Goal: Task Accomplishment & Management: Use online tool/utility

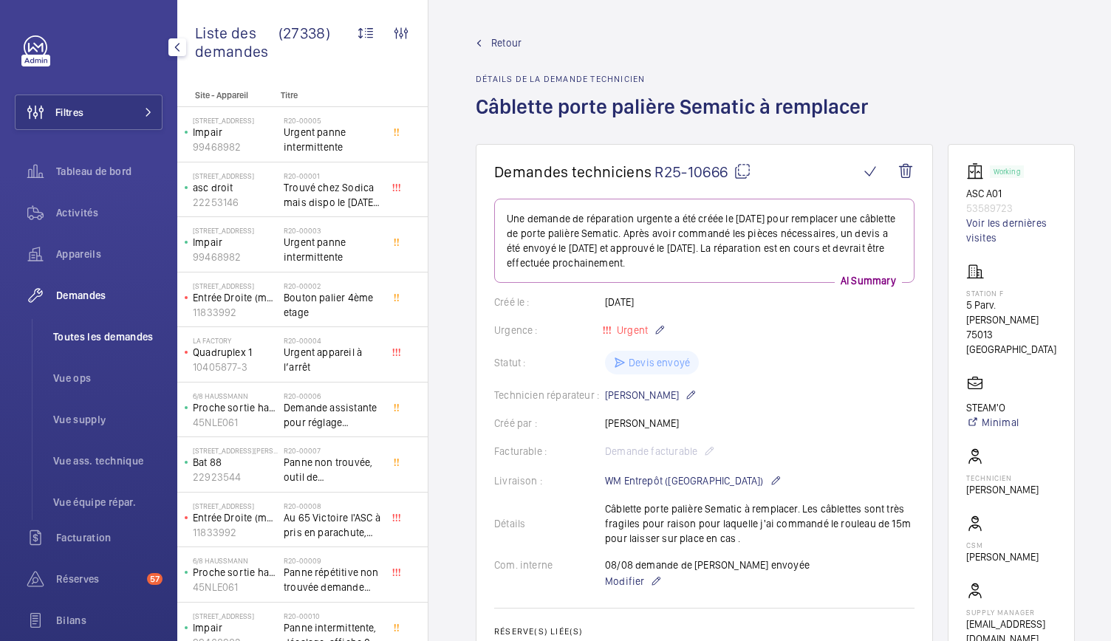
click at [95, 342] on span "Toutes les demandes" at bounding box center [107, 337] width 109 height 15
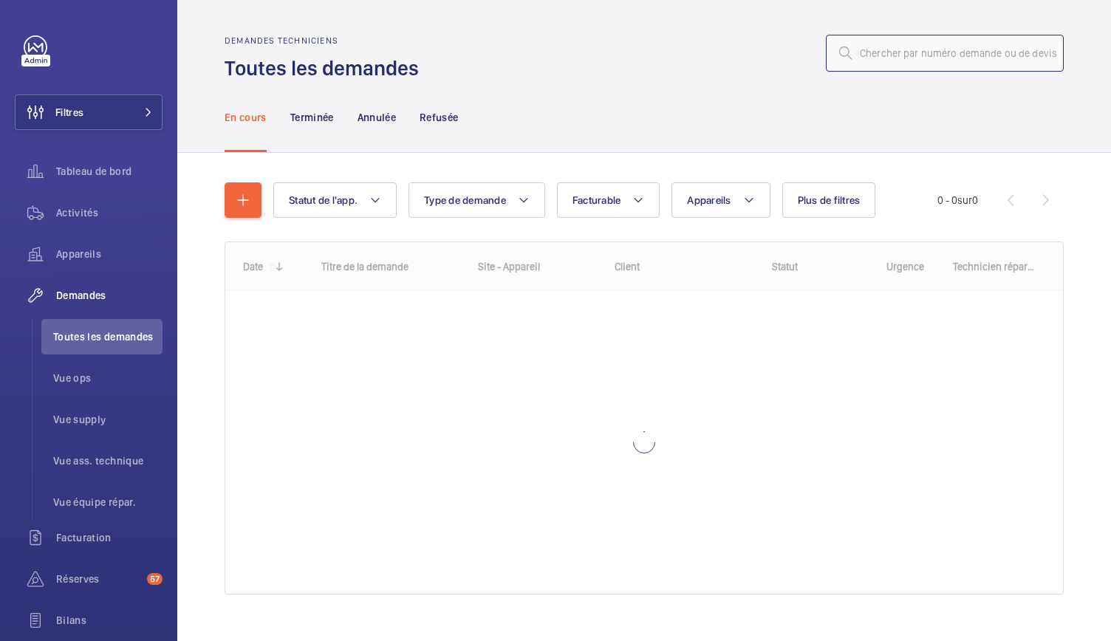
click at [896, 58] on input "text" at bounding box center [945, 53] width 238 height 37
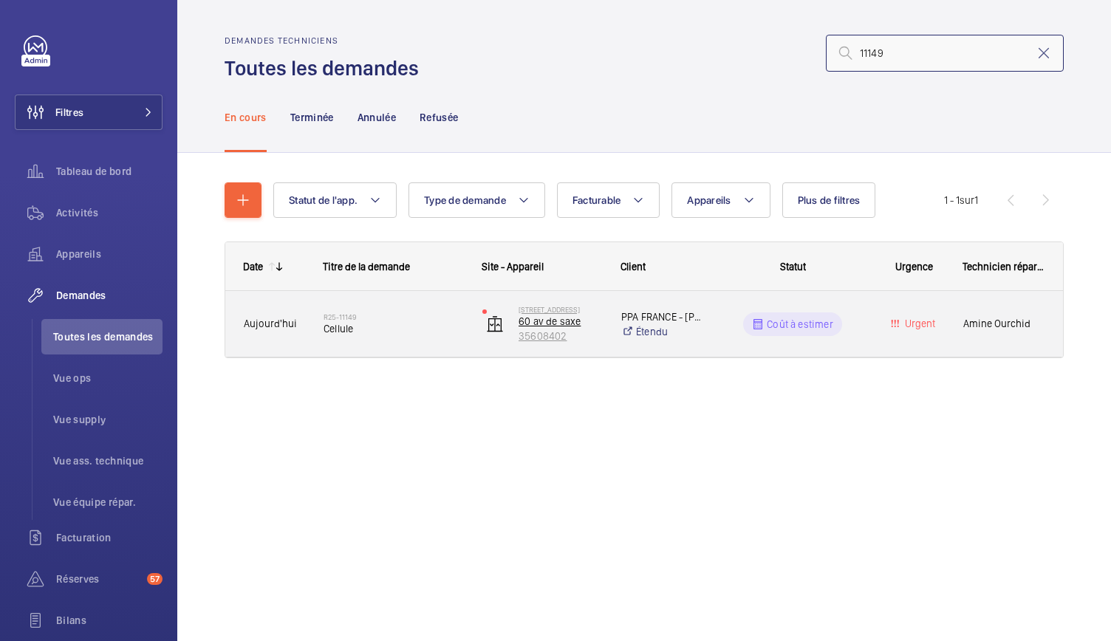
type input "11149"
click at [561, 330] on p "35608402" at bounding box center [560, 336] width 83 height 15
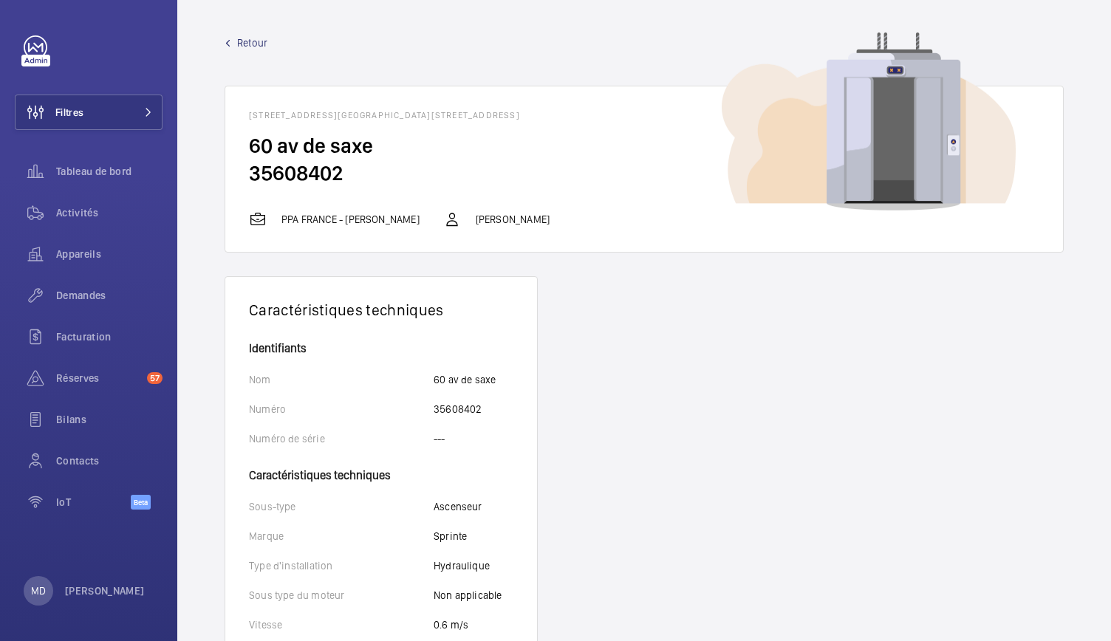
click at [254, 45] on span "Retour" at bounding box center [252, 42] width 30 height 15
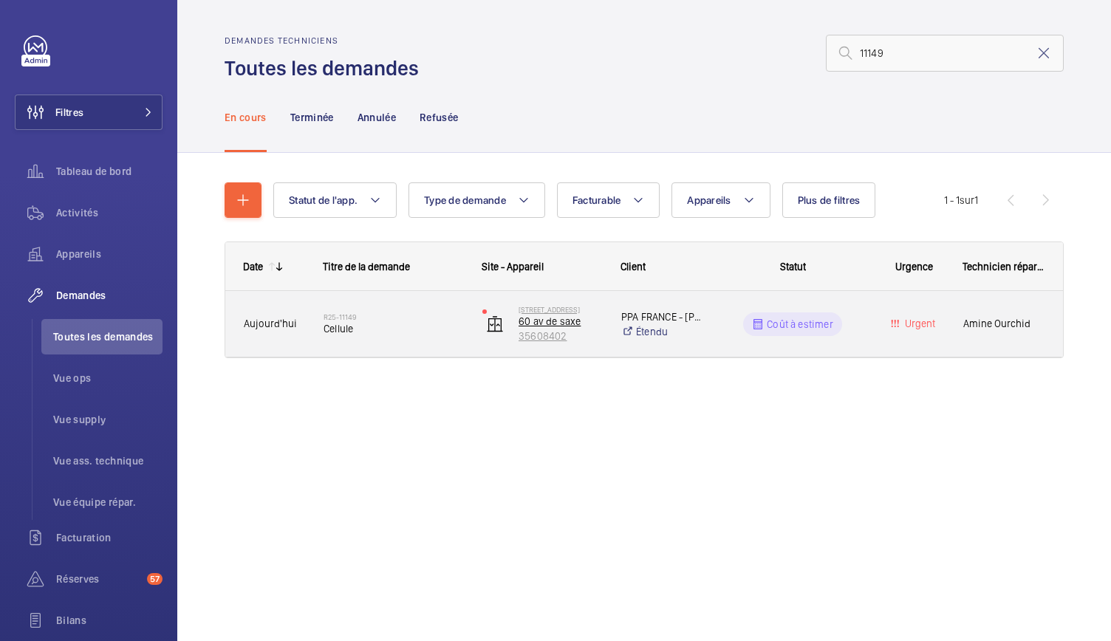
click at [551, 341] on p "35608402" at bounding box center [560, 336] width 83 height 15
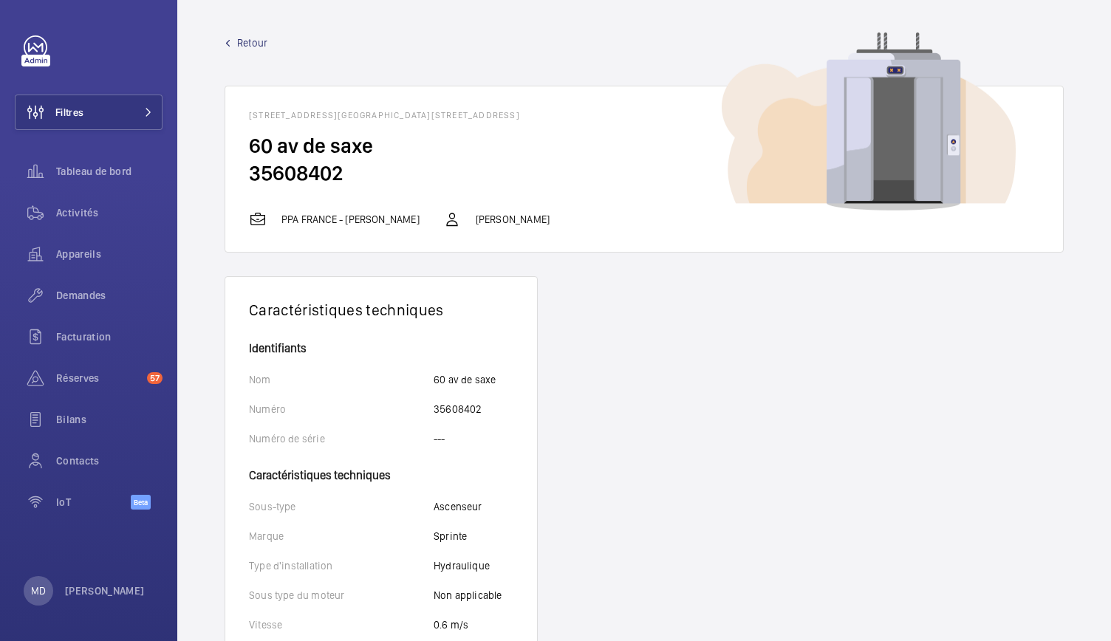
click at [245, 46] on span "Retour" at bounding box center [252, 42] width 30 height 15
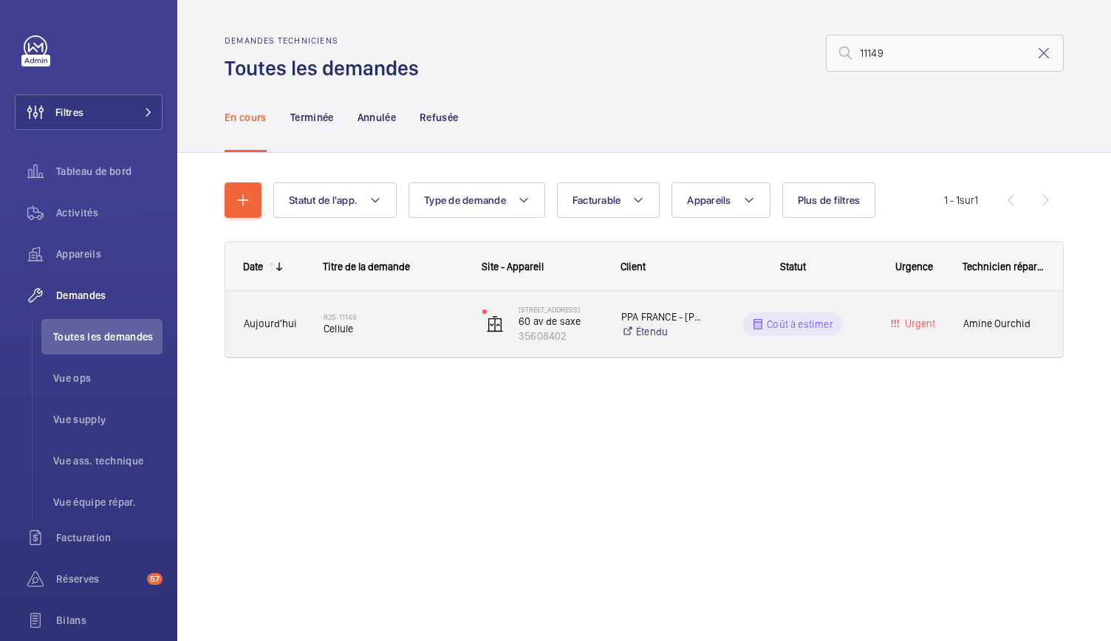
click at [341, 338] on div "R25-11149 Cellule" at bounding box center [394, 324] width 140 height 43
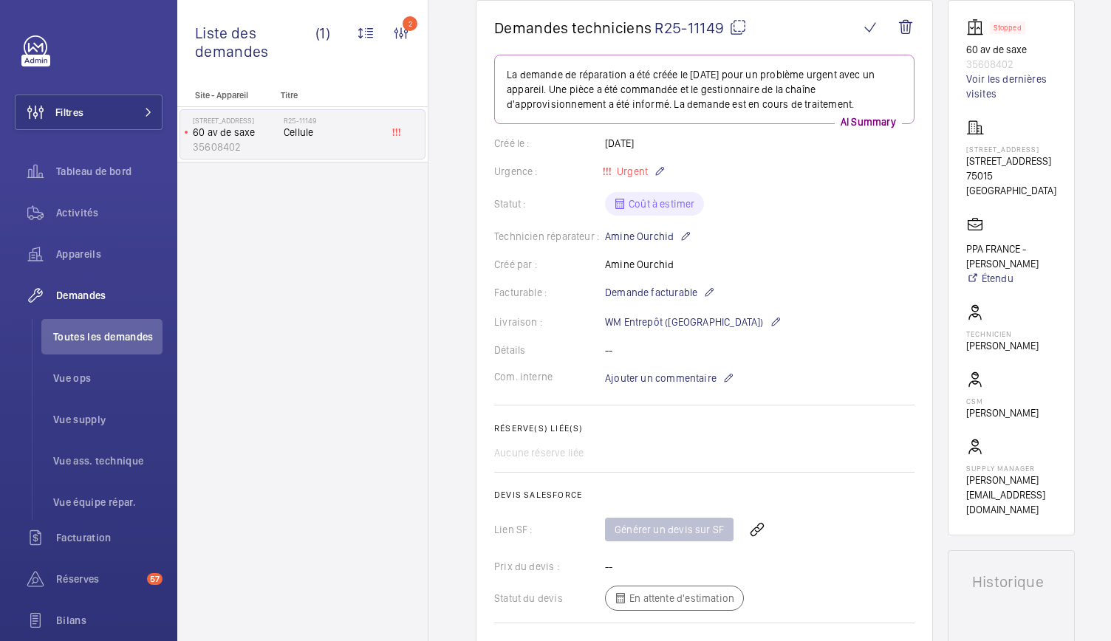
scroll to position [180, 0]
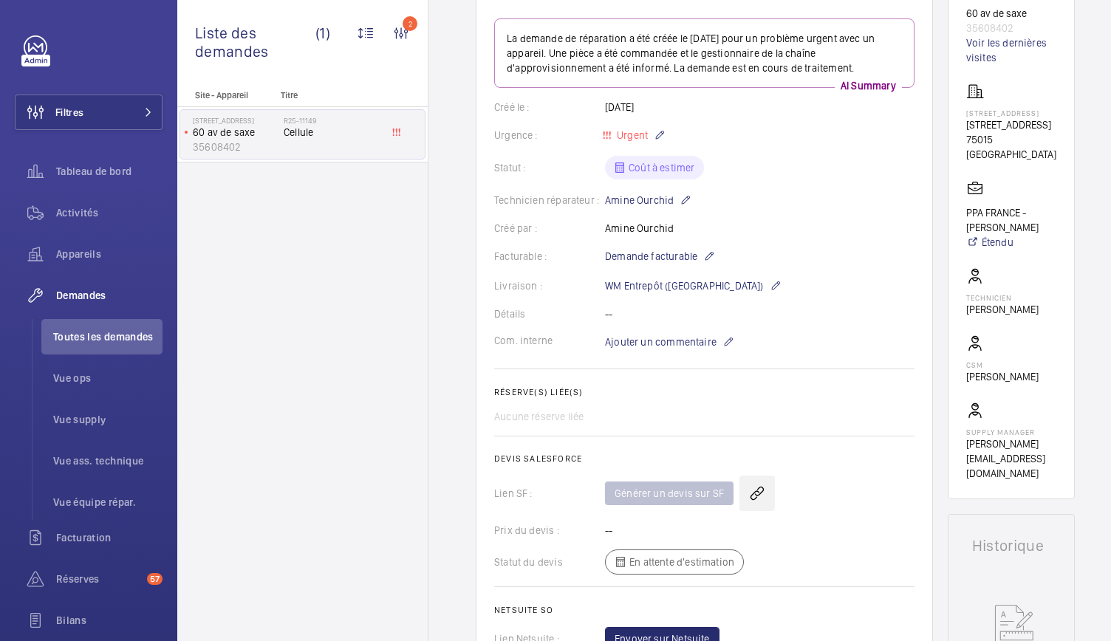
click at [757, 491] on wm-front-icon-button at bounding box center [757, 493] width 35 height 35
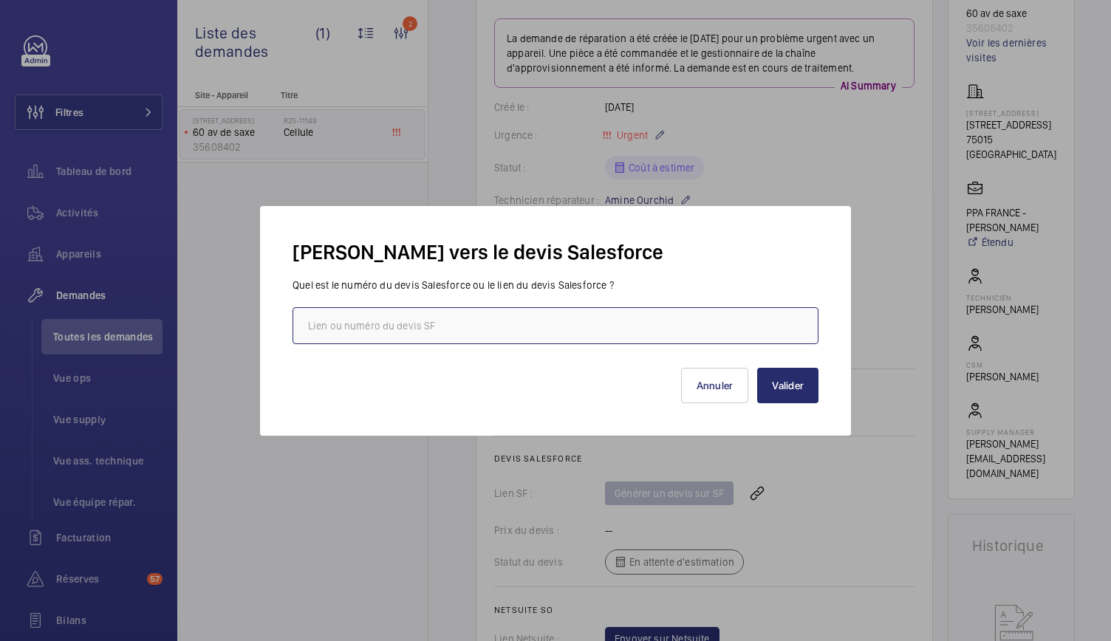
click at [485, 318] on input "text" at bounding box center [556, 325] width 526 height 37
paste input "00021283"
type input "00021283"
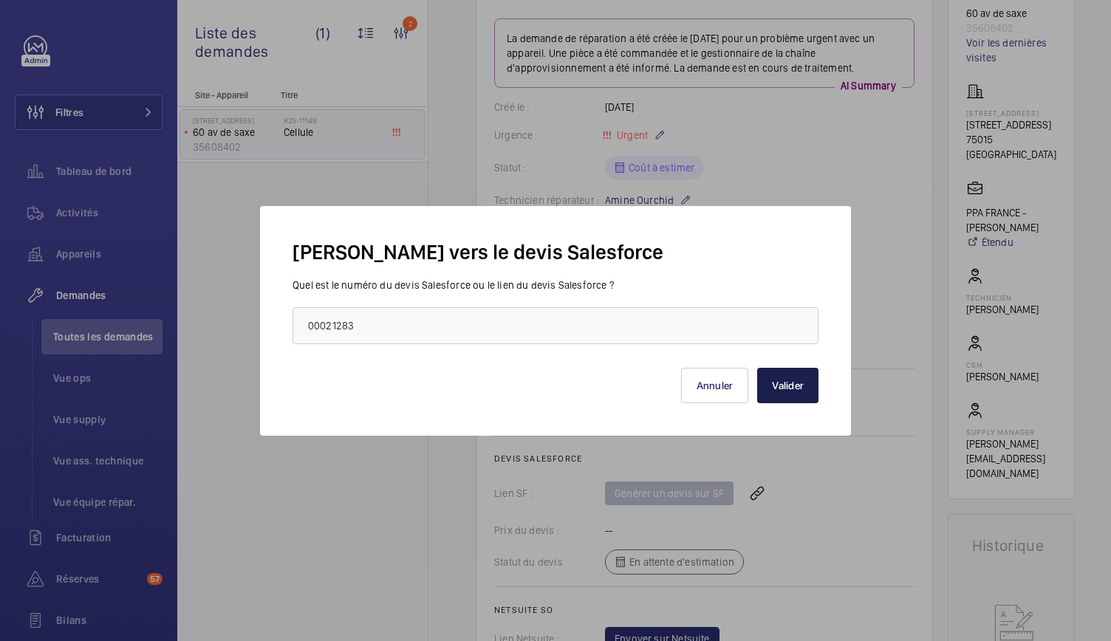
click at [788, 384] on button "Valider" at bounding box center [787, 385] width 61 height 35
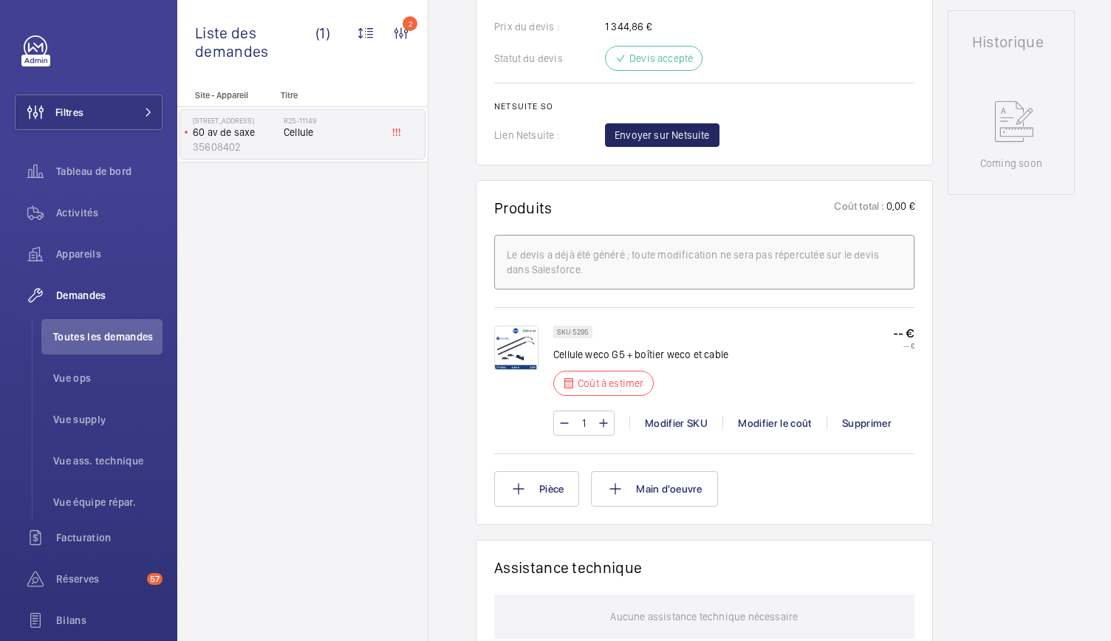
scroll to position [695, 0]
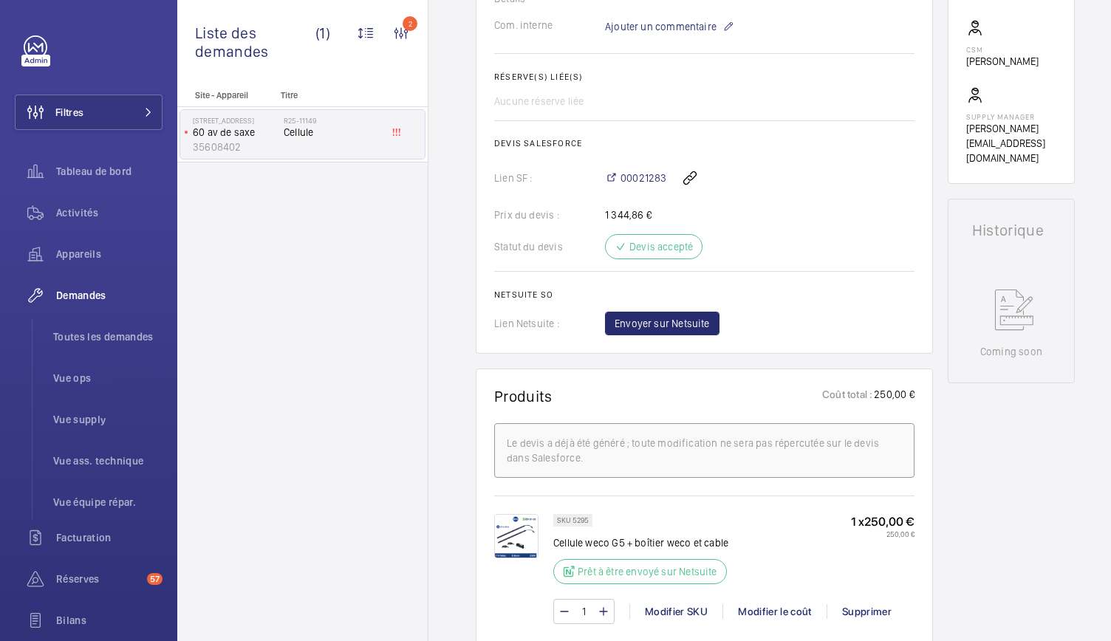
scroll to position [481, 0]
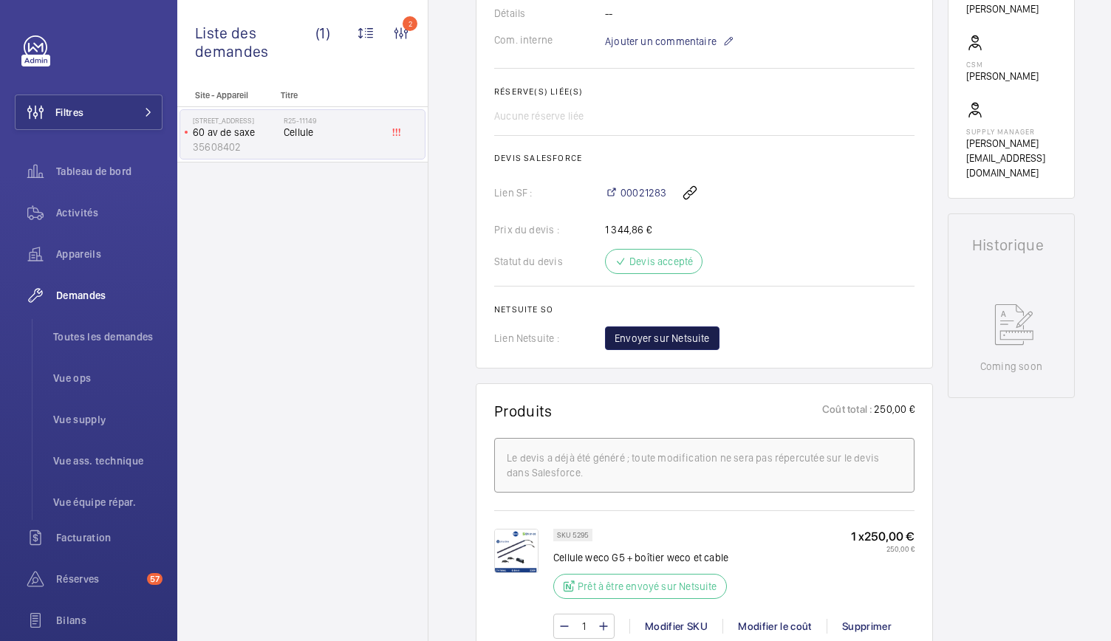
click at [664, 336] on span "Envoyer sur Netsuite" at bounding box center [662, 338] width 95 height 15
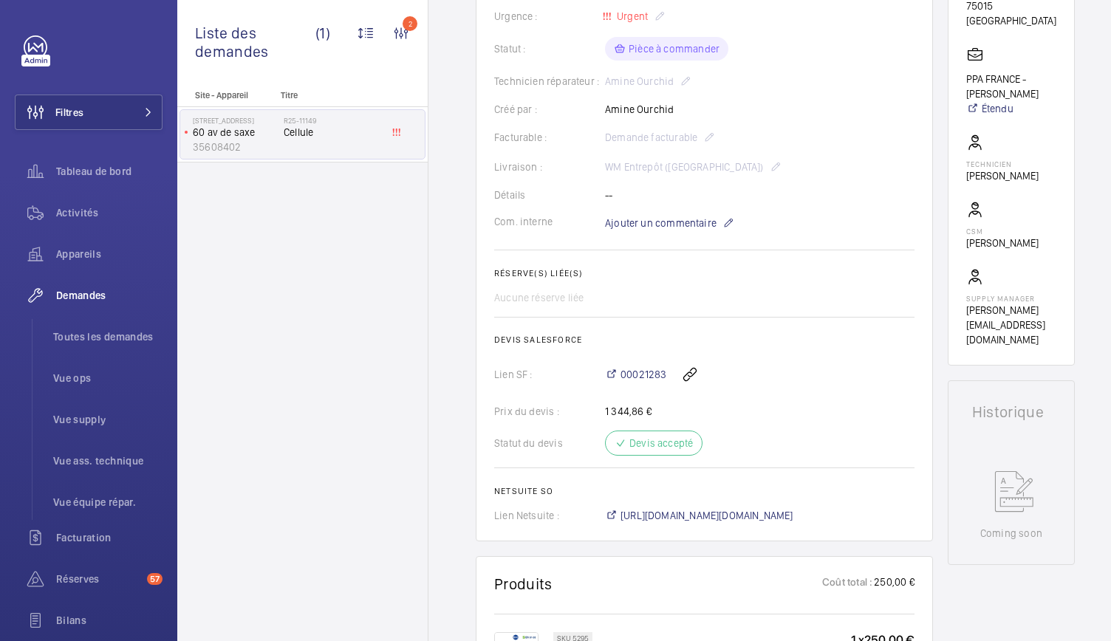
scroll to position [290, 0]
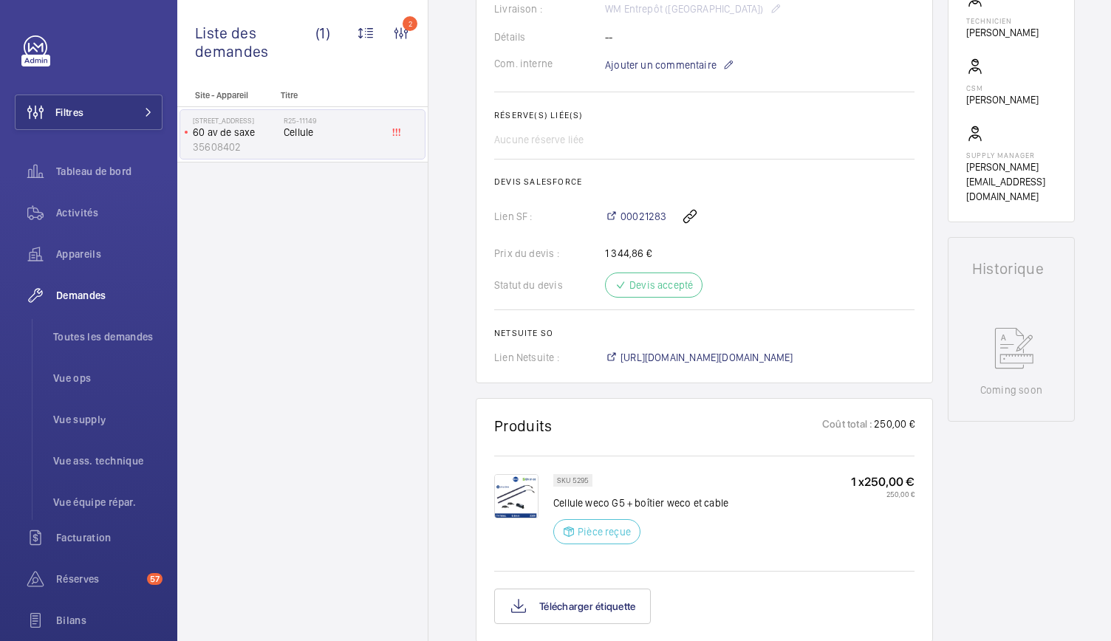
scroll to position [458, 0]
click at [725, 358] on span "https://6461500.app.netsuite.com/app/accounting/transactions/salesord.nl?id=292…" at bounding box center [707, 356] width 173 height 15
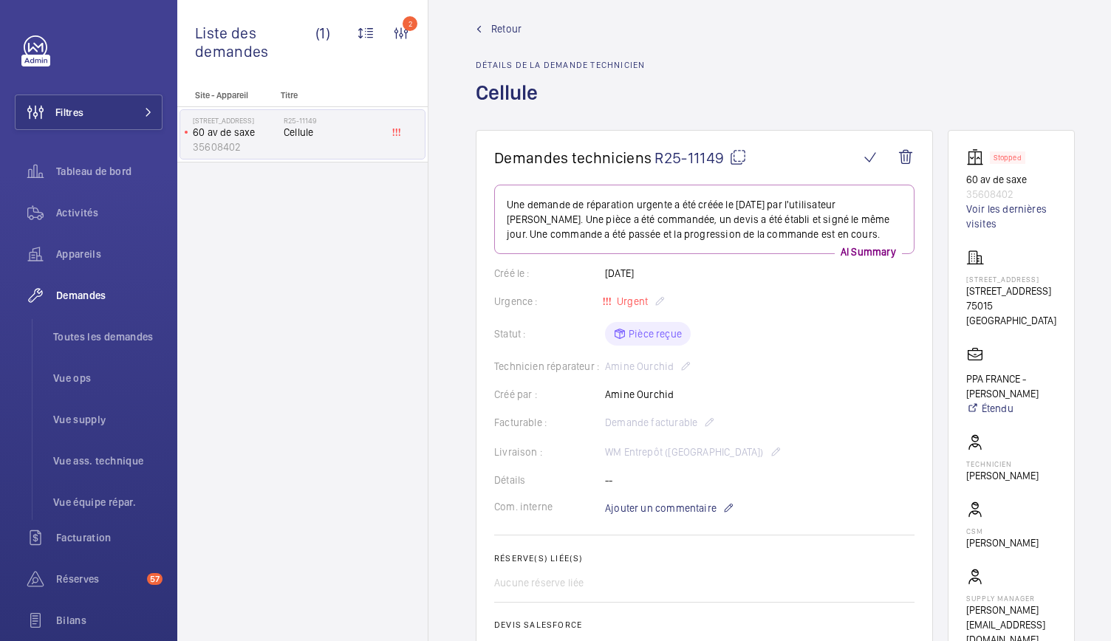
scroll to position [13, 0]
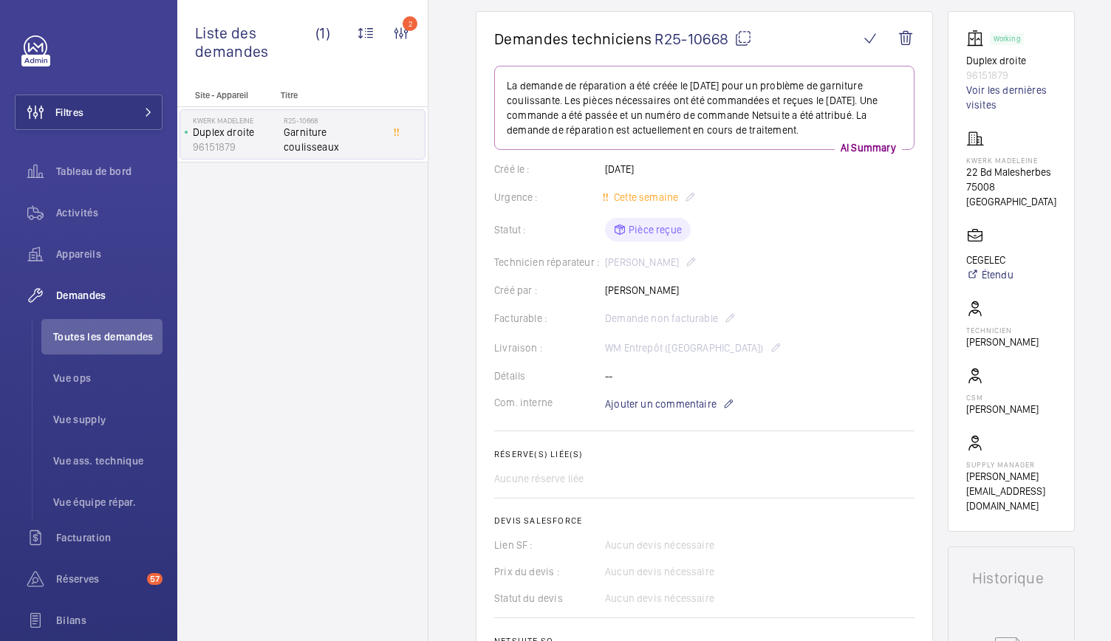
scroll to position [81, 0]
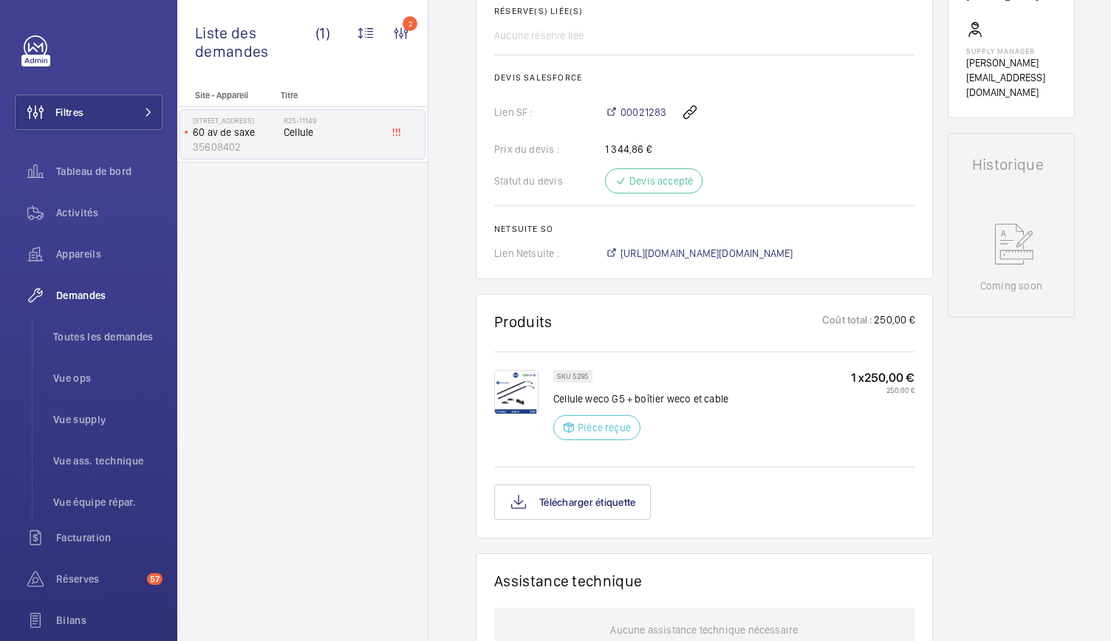
scroll to position [550, 0]
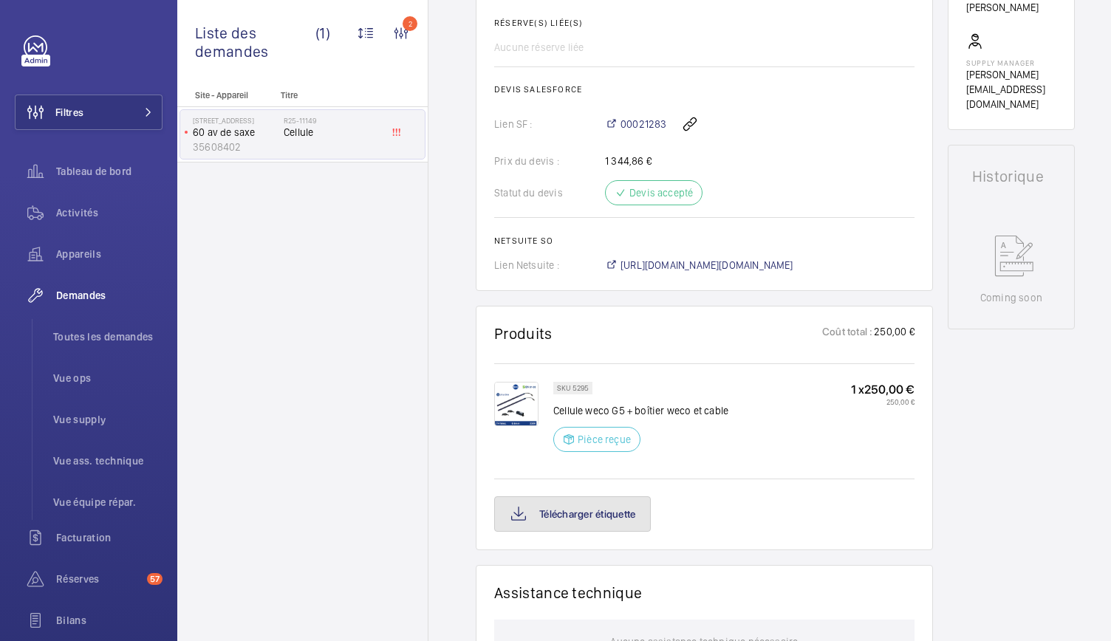
click at [602, 505] on button "Télécharger étiquette" at bounding box center [572, 513] width 157 height 35
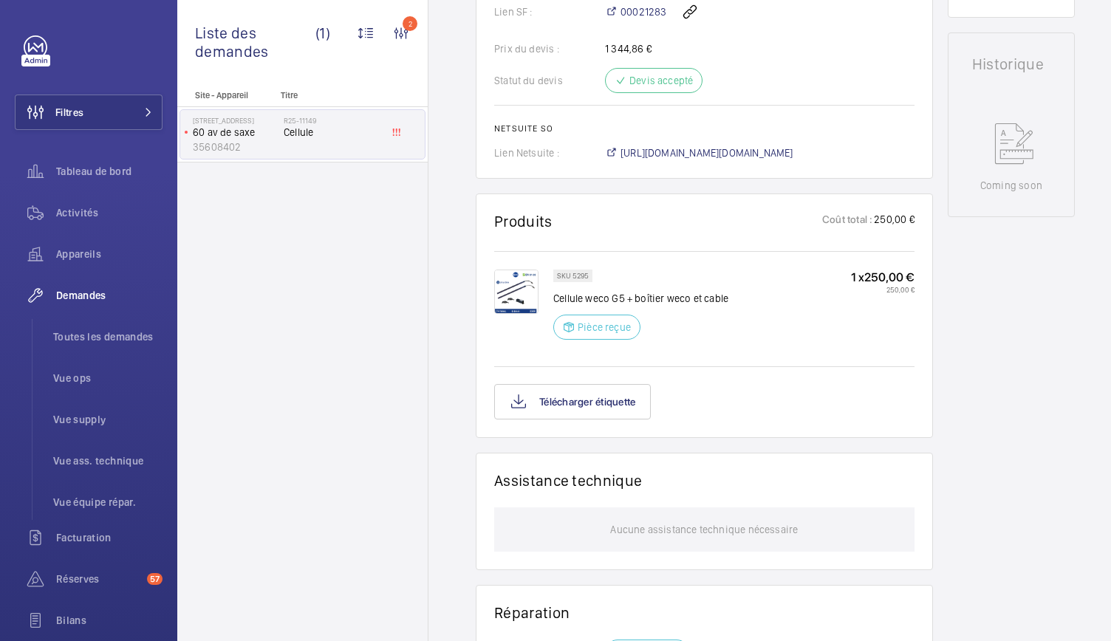
scroll to position [658, 0]
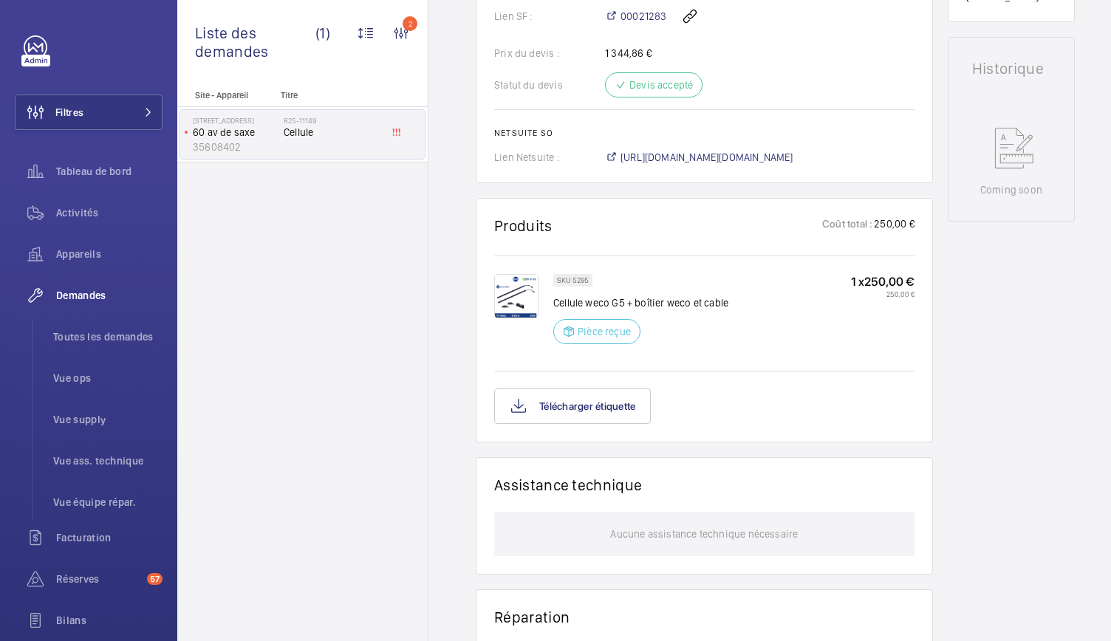
click at [439, 218] on div "Demandes techniciens R25-11149 Une demande de réparation urgente a été créée le…" at bounding box center [776, 234] width 694 height 1495
